Goal: Find specific page/section: Find specific page/section

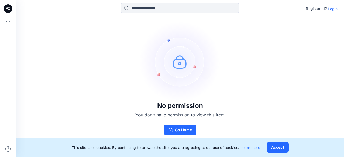
click at [330, 7] on p "Login" at bounding box center [332, 9] width 10 height 6
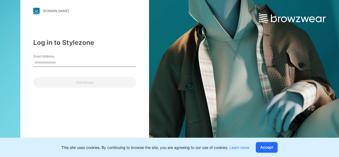
type input "**********"
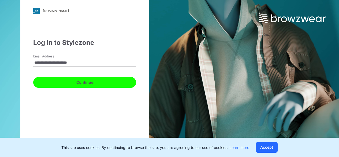
click at [57, 82] on button "Continue" at bounding box center [84, 82] width 103 height 11
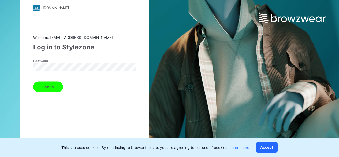
click at [46, 87] on button "Log in" at bounding box center [48, 86] width 30 height 11
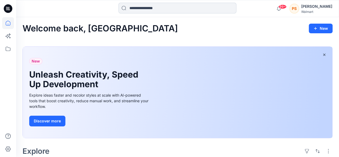
click at [184, 8] on input at bounding box center [178, 8] width 118 height 11
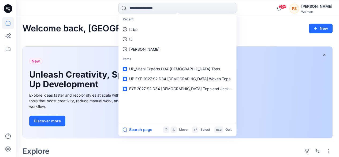
paste input "*****"
type input "*****"
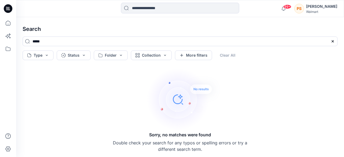
drag, startPoint x: 52, startPoint y: 43, endPoint x: 13, endPoint y: 42, distance: 38.1
click at [13, 42] on div "99+ Notifications [PERSON_NAME] shared WD4-DRESS in FYE 2027 S2 D34 [DEMOGRAPHI…" at bounding box center [172, 78] width 344 height 157
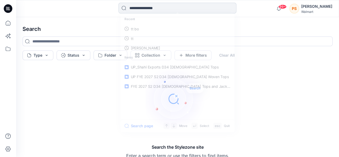
click at [151, 6] on input at bounding box center [178, 8] width 118 height 11
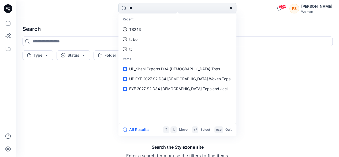
type input "*"
type input "**"
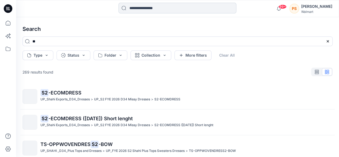
click at [139, 8] on input at bounding box center [178, 8] width 118 height 11
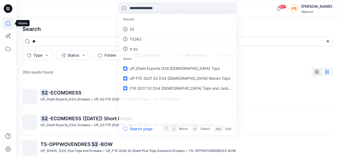
click at [3, 24] on icon at bounding box center [8, 23] width 12 height 12
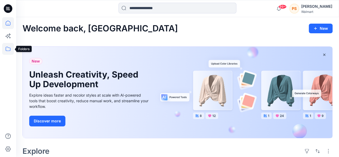
click at [8, 49] on icon at bounding box center [8, 49] width 12 height 12
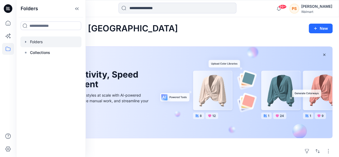
click at [35, 43] on div at bounding box center [50, 41] width 61 height 11
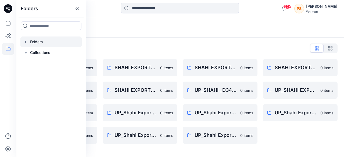
click at [291, 137] on div "SHAHI EXPORTS_D33_Girls Tops 0 items UP_SHAHI EXPORTS D23 Men's Tops 0 items UP…" at bounding box center [299, 101] width 75 height 85
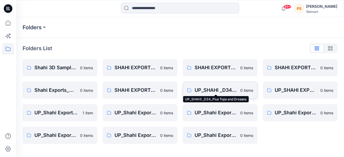
click at [211, 89] on p "UP_SHAHI _D34_Plus Tops and Dresses" at bounding box center [215, 90] width 42 height 8
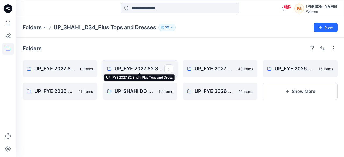
click at [145, 70] on p "UP_FYE 2027 S2 Shahi Plus Tops and Dress" at bounding box center [139, 69] width 50 height 8
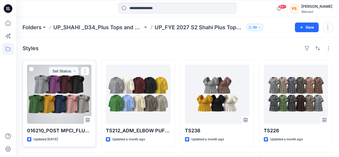
click at [67, 95] on div at bounding box center [59, 94] width 64 height 59
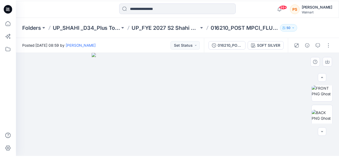
scroll to position [106, 0]
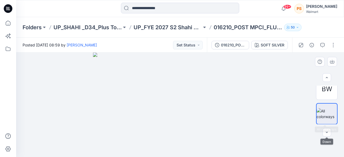
click at [324, 113] on img at bounding box center [326, 113] width 20 height 11
click at [156, 86] on img at bounding box center [180, 105] width 174 height 104
click at [324, 132] on button "button" at bounding box center [326, 132] width 9 height 9
click at [327, 112] on img at bounding box center [326, 113] width 20 height 11
click at [330, 63] on icon "button" at bounding box center [332, 62] width 4 height 4
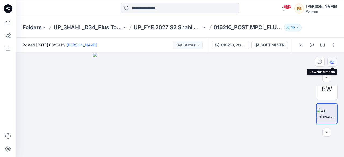
click at [332, 60] on icon "button" at bounding box center [332, 61] width 2 height 3
click at [151, 82] on img at bounding box center [180, 105] width 174 height 104
click at [328, 135] on button "button" at bounding box center [326, 132] width 9 height 9
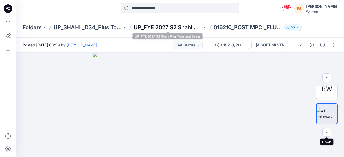
click at [182, 29] on p "UP_FYE 2027 S2 Shahi Plus Tops and Dress" at bounding box center [167, 28] width 68 height 8
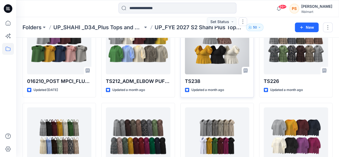
scroll to position [76, 0]
